Goal: Obtain resource: Download file/media

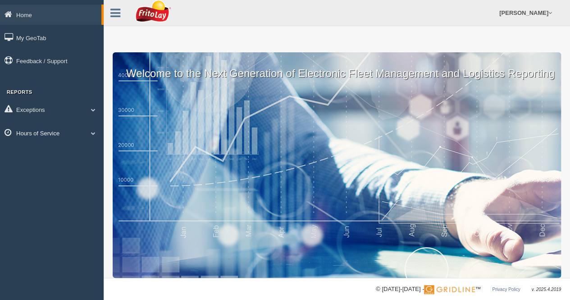
click at [93, 133] on span at bounding box center [93, 133] width 12 height 5
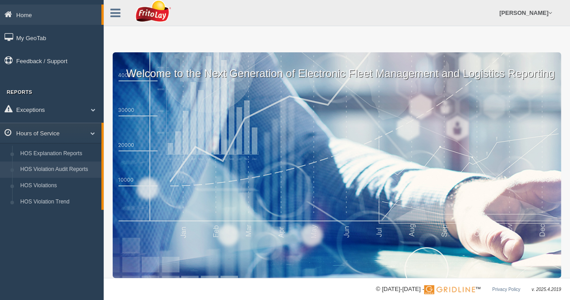
click at [68, 167] on link "HOS Violation Audit Reports" at bounding box center [58, 169] width 85 height 16
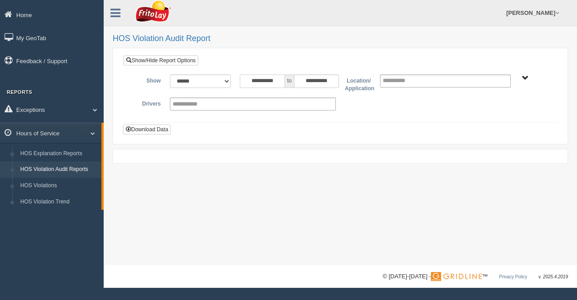
click at [282, 77] on input "**********" at bounding box center [262, 81] width 45 height 14
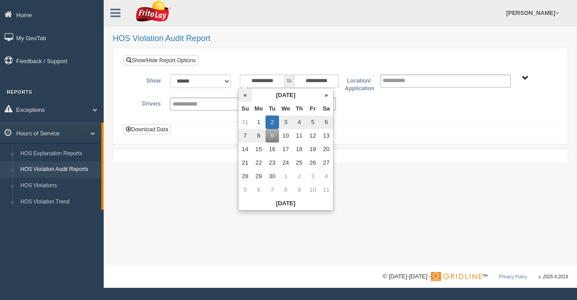
click at [246, 98] on th "«" at bounding box center [245, 95] width 14 height 14
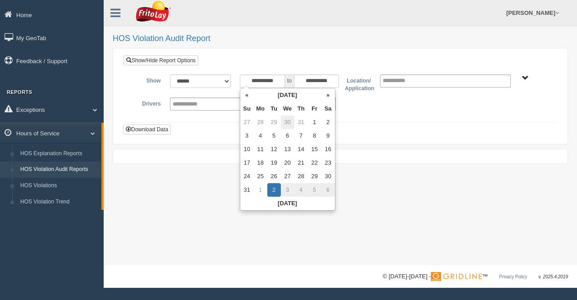
click at [283, 119] on td "30" at bounding box center [288, 122] width 14 height 14
type input "**********"
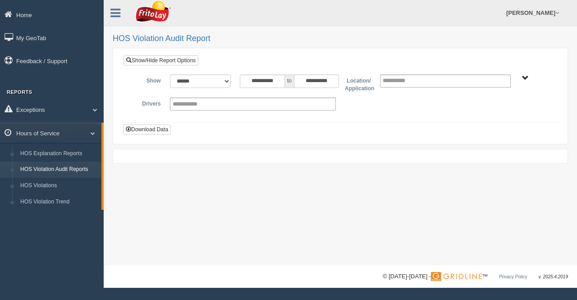
click at [522, 78] on div "BLUE RIDGE ZONE ZONE-MU01644 CHESAPEAKE BAY ZONE-MU01512 GREATER LOUISVILLE ZON…" at bounding box center [533, 77] width 26 height 7
click at [527, 78] on span "BLUE RIDGE ZONE ZONE-MU01644 CHESAPEAKE BAY ZONE-MU01512 GREATER LOUISVILLE ZON…" at bounding box center [525, 78] width 7 height 7
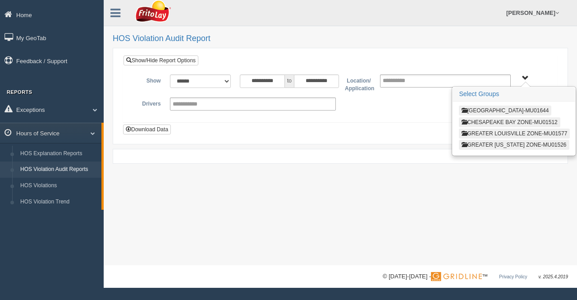
click at [485, 118] on button "CHESAPEAKE BAY ZONE-MU01512" at bounding box center [509, 122] width 101 height 10
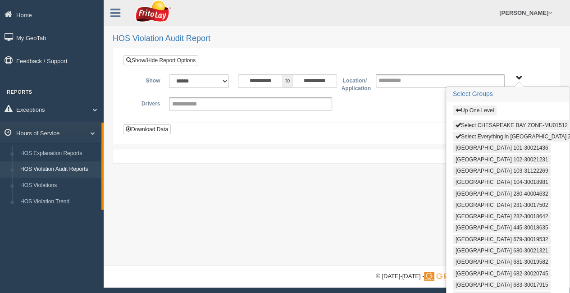
click at [467, 133] on button "Select Everything in CHESAPEAKE BAY ZONE-MU01512" at bounding box center [532, 137] width 158 height 10
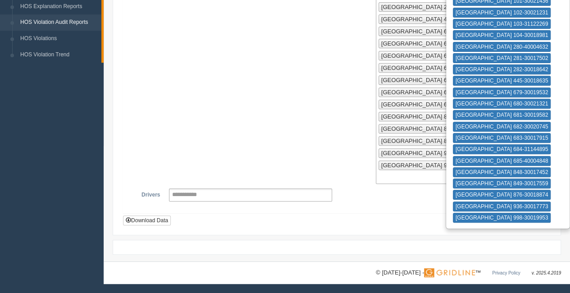
scroll to position [256, 0]
click at [167, 221] on button "Download Data" at bounding box center [147, 220] width 48 height 10
